Goal: Information Seeking & Learning: Check status

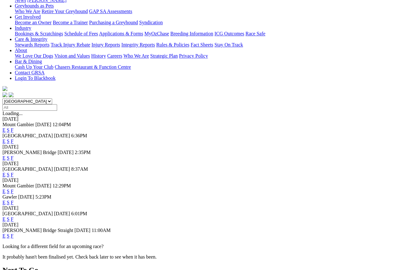
scroll to position [103, 0]
click at [14, 215] on link "F" at bounding box center [12, 218] width 3 height 5
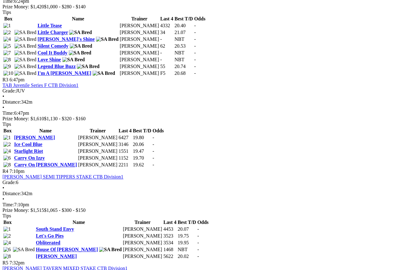
scroll to position [430, 0]
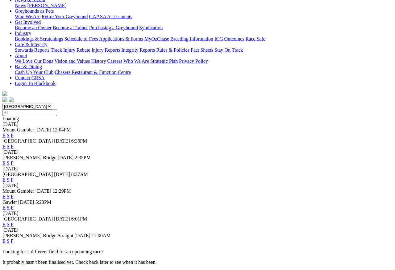
scroll to position [100, 0]
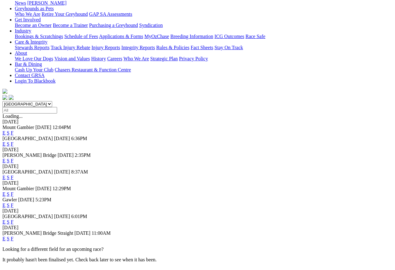
click at [14, 241] on link "F" at bounding box center [12, 238] width 3 height 5
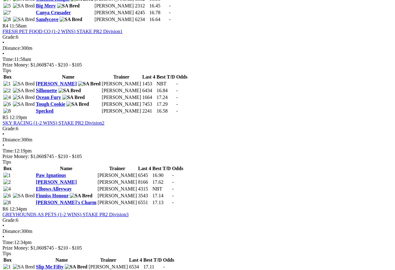
scroll to position [598, 0]
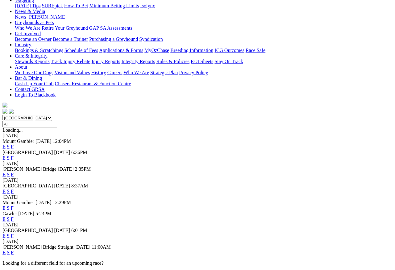
scroll to position [86, 5]
click at [14, 188] on link "F" at bounding box center [12, 190] width 3 height 5
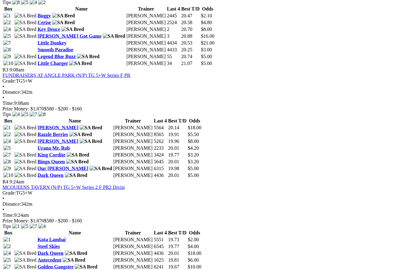
scroll to position [468, 0]
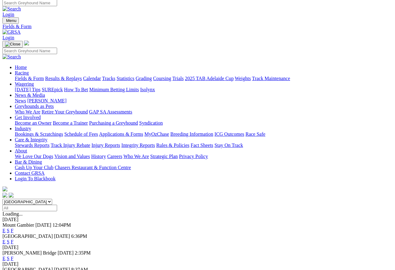
scroll to position [3, 0]
click at [73, 76] on link "Results & Replays" at bounding box center [63, 78] width 37 height 5
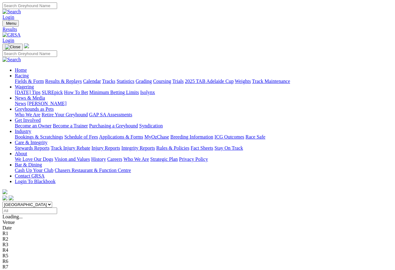
scroll to position [3, 0]
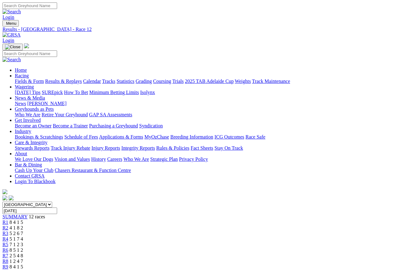
scroll to position [3, 0]
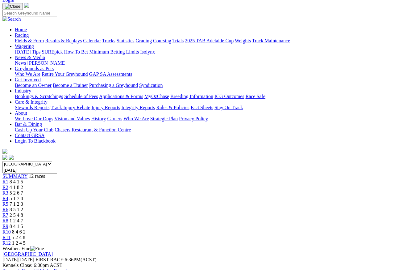
scroll to position [23, 0]
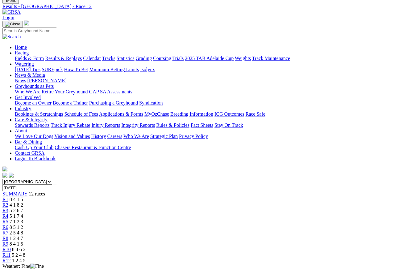
click at [11, 252] on span "R11" at bounding box center [6, 254] width 8 height 5
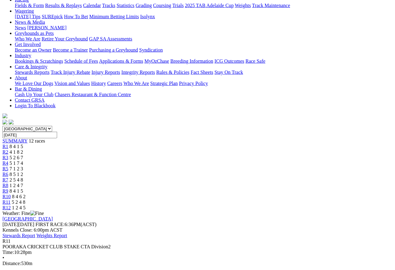
scroll to position [79, 0]
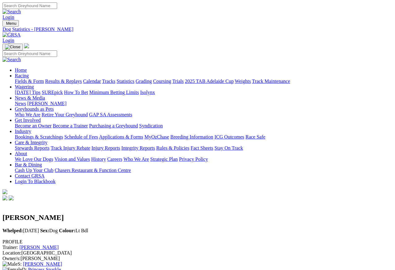
scroll to position [3, 0]
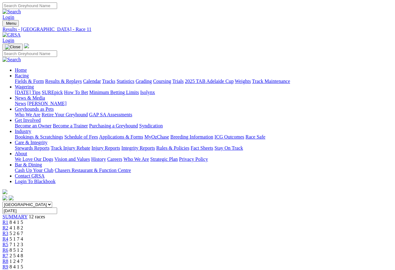
scroll to position [3, 0]
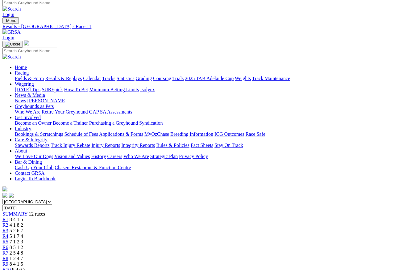
click at [11, 267] on span "R10" at bounding box center [6, 269] width 8 height 5
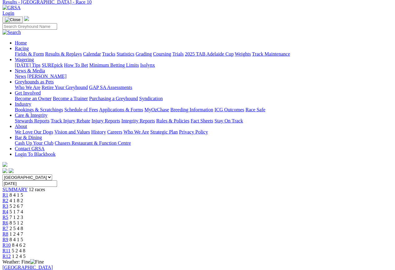
scroll to position [27, 0]
click at [23, 237] on span "8 4 1 5" at bounding box center [17, 239] width 14 height 5
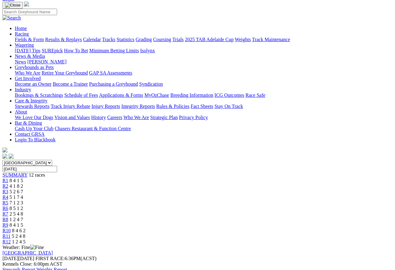
scroll to position [42, 0]
click at [8, 217] on span "R8" at bounding box center [5, 219] width 6 height 5
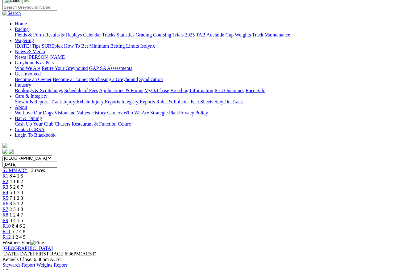
scroll to position [47, 0]
click at [8, 206] on span "R7" at bounding box center [5, 208] width 6 height 5
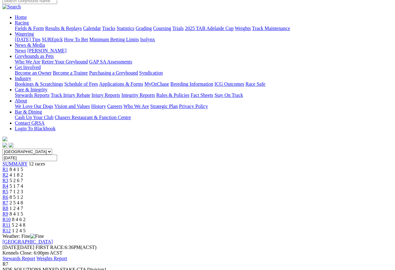
scroll to position [53, 0]
click at [8, 195] on span "R6" at bounding box center [5, 197] width 6 height 5
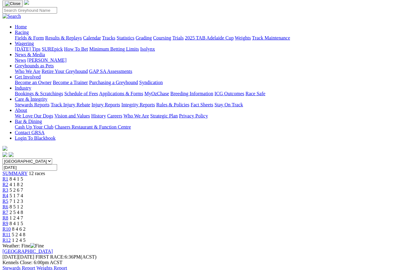
scroll to position [42, 0]
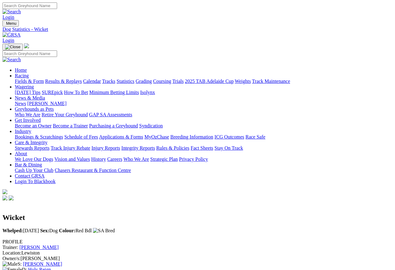
scroll to position [3, 0]
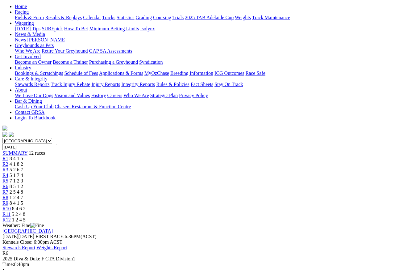
scroll to position [61, 0]
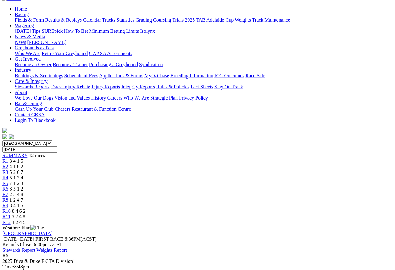
click at [8, 180] on span "R5" at bounding box center [5, 182] width 6 height 5
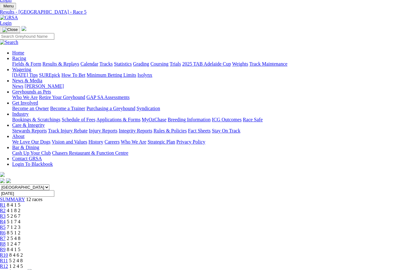
scroll to position [17, 3]
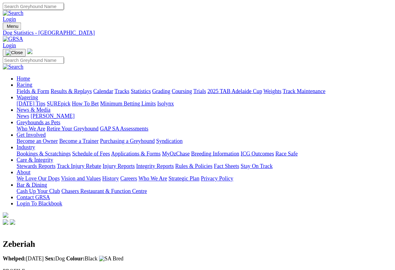
scroll to position [3, 0]
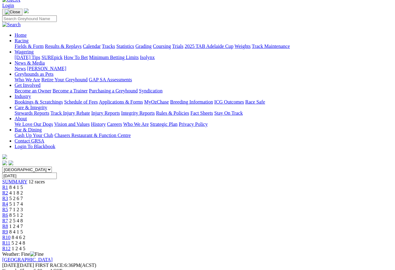
scroll to position [36, 0]
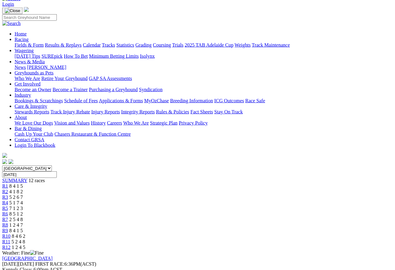
click at [8, 200] on span "R4" at bounding box center [5, 202] width 6 height 5
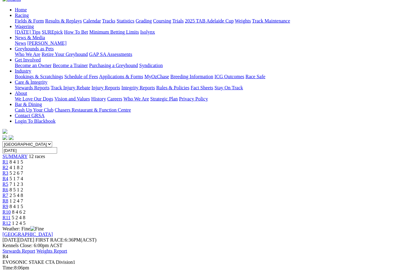
scroll to position [57, 0]
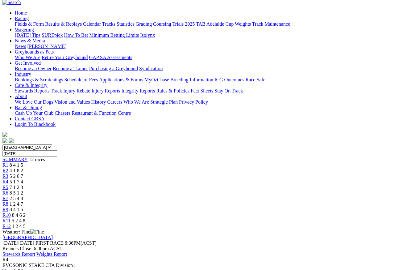
click at [8, 173] on span "R3" at bounding box center [5, 175] width 6 height 5
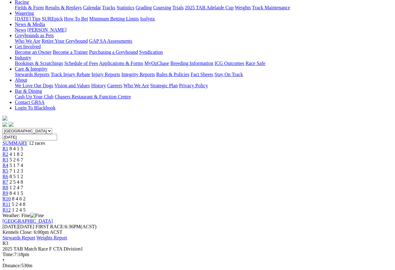
scroll to position [73, 0]
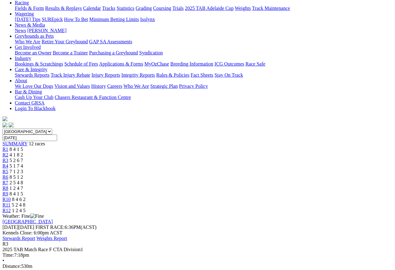
click at [8, 152] on span "R2" at bounding box center [5, 154] width 6 height 5
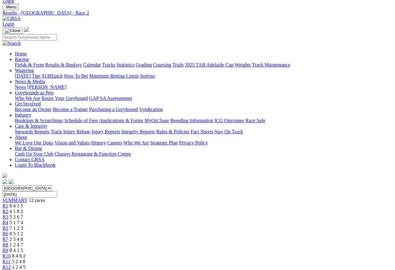
scroll to position [16, 0]
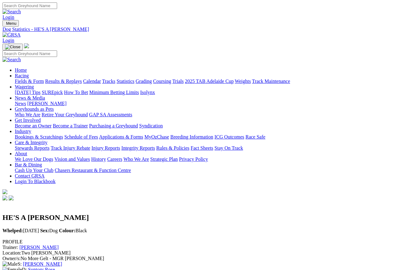
scroll to position [3, 0]
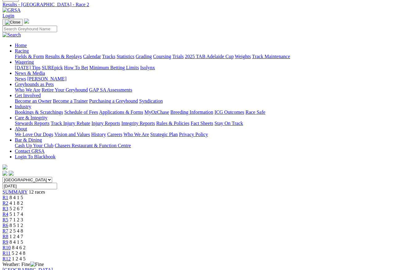
scroll to position [23, 0]
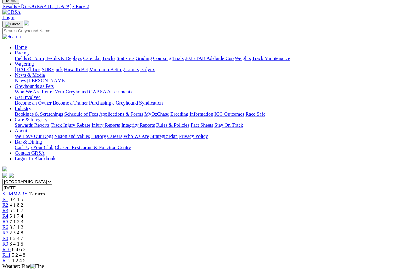
click at [8, 196] on span "R1" at bounding box center [5, 198] width 6 height 5
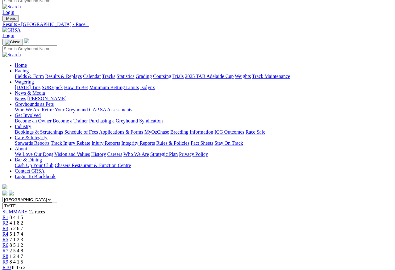
scroll to position [4, 0]
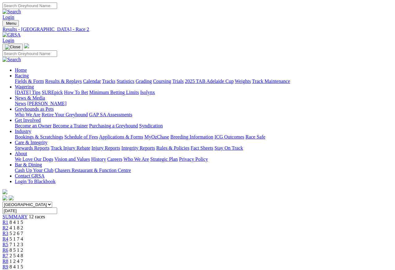
scroll to position [3, 0]
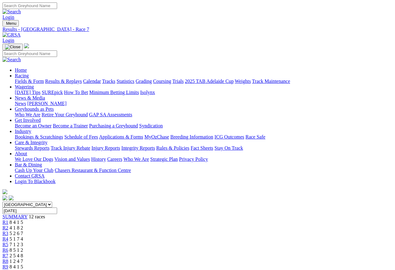
scroll to position [3, 0]
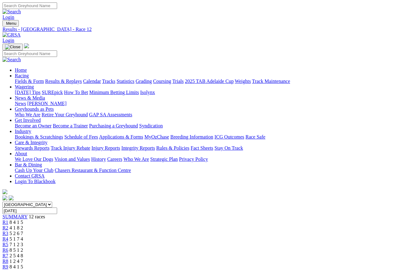
scroll to position [3, 0]
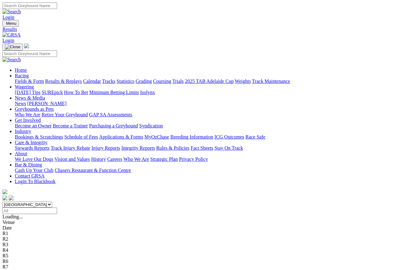
scroll to position [3, 0]
